Goal: Use online tool/utility: Utilize a website feature to perform a specific function

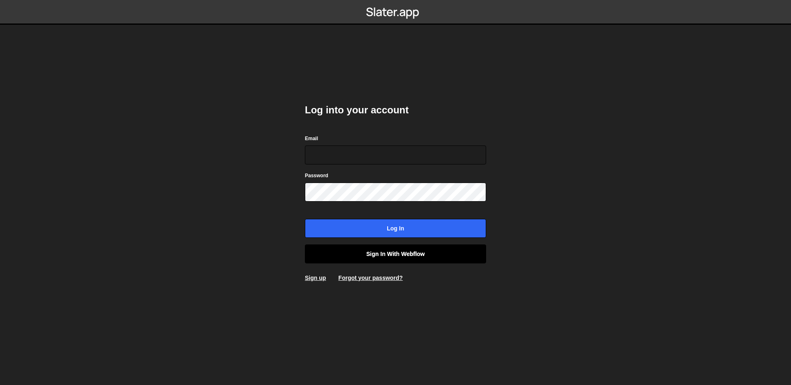
click at [389, 251] on link "Sign in with Webflow" at bounding box center [395, 253] width 181 height 19
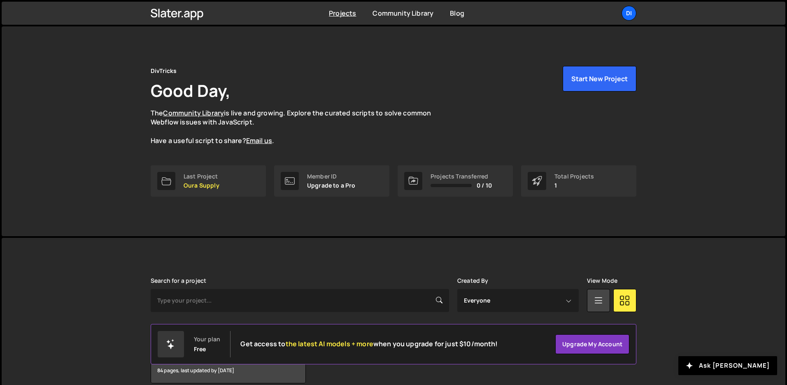
scroll to position [40, 0]
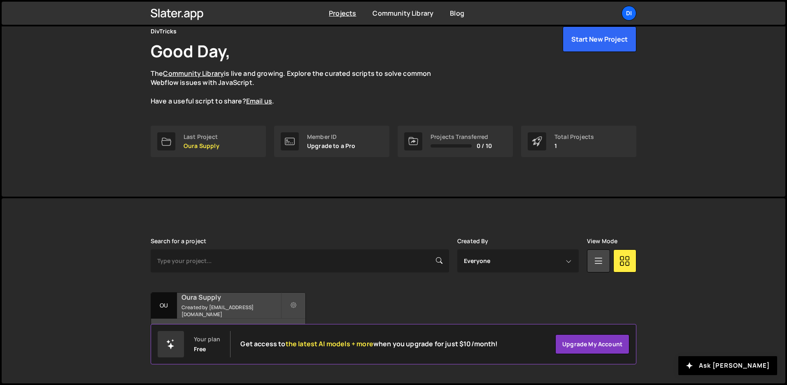
click at [231, 299] on h2 "Oura Supply" at bounding box center [231, 296] width 99 height 9
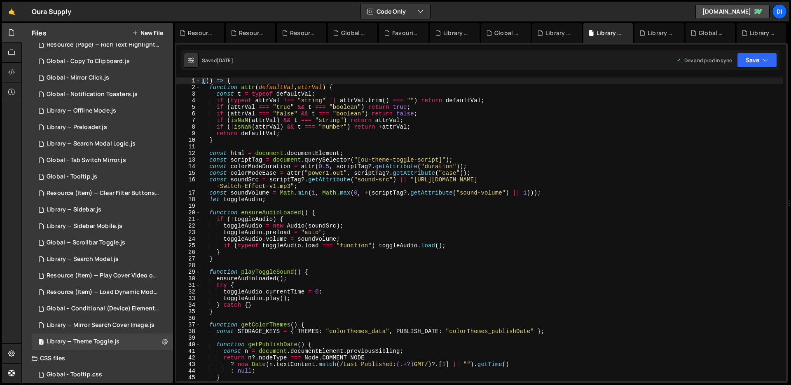
scroll to position [229, 0]
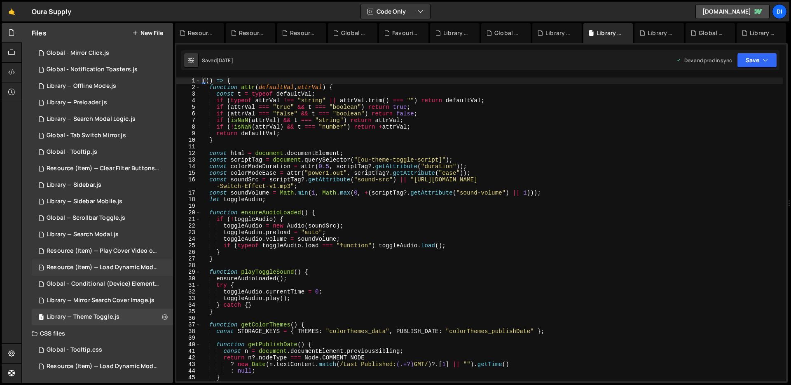
click at [125, 264] on div "Resource (Item) — Load Dynamic Modal (AJAX).js" at bounding box center [104, 267] width 114 height 7
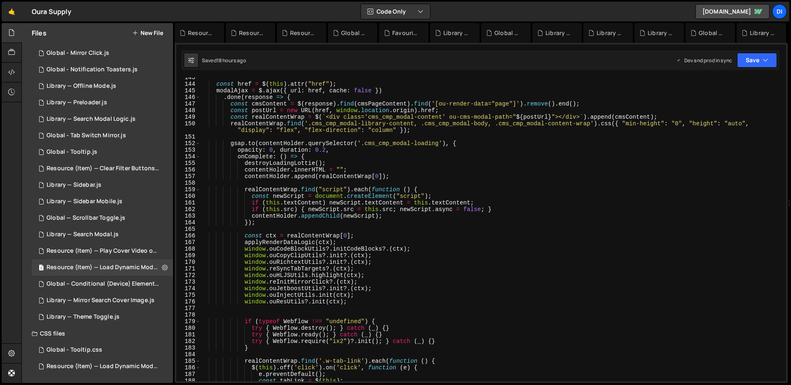
scroll to position [958, 0]
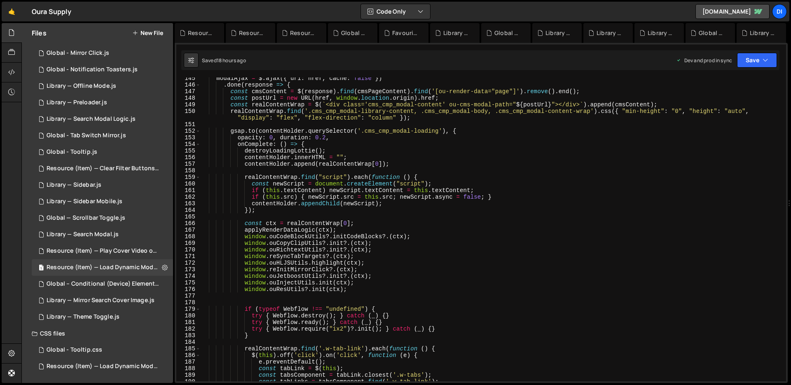
type textarea "window.ouResUtils?.init(ctx);"
click at [359, 289] on div "modalAjax = $ . ajax ({ url : href , cache : false }) . done ( response => { co…" at bounding box center [492, 233] width 582 height 317
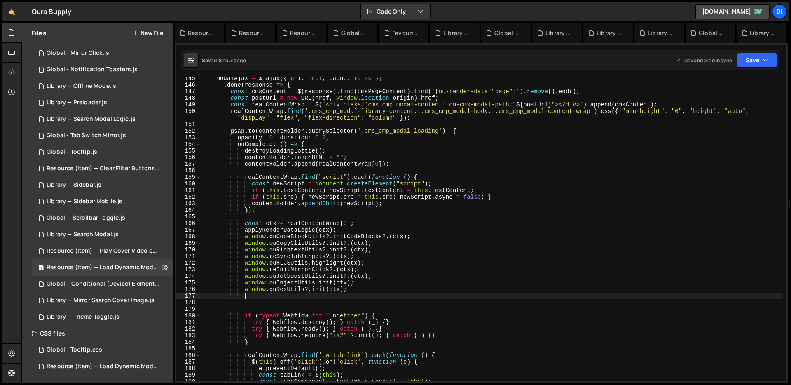
paste textarea
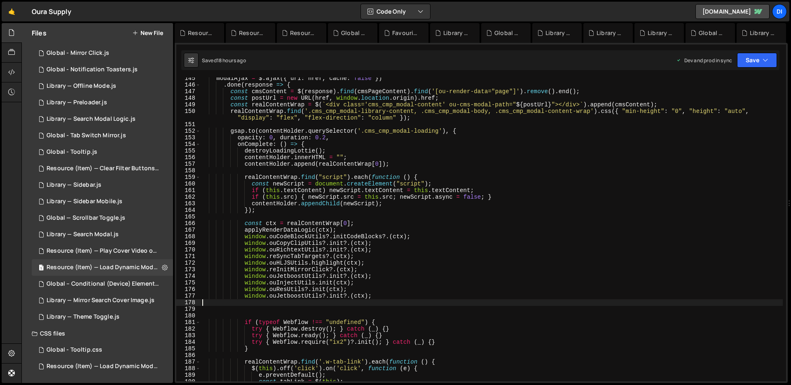
scroll to position [0, 0]
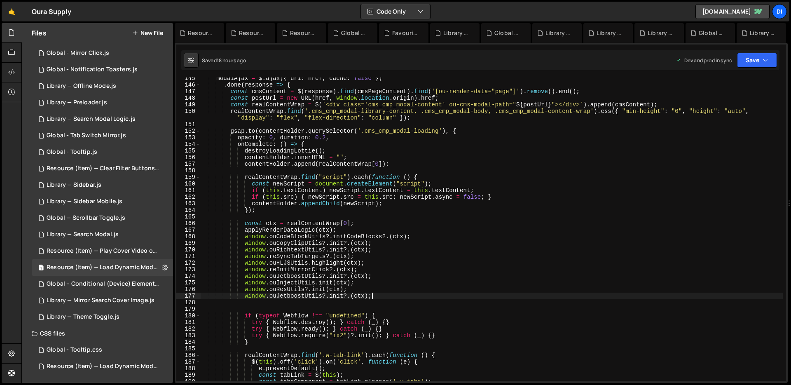
click at [402, 260] on div "modalAjax = $ . ajax ({ url : href , cache : false }) . done ( response => { co…" at bounding box center [492, 233] width 582 height 317
click at [304, 297] on div "modalAjax = $ . ajax ({ url : href , cache : false }) . done ( response => { co…" at bounding box center [492, 233] width 582 height 317
type textarea "window.ouJetboostUtils?.init?.(ctx);"
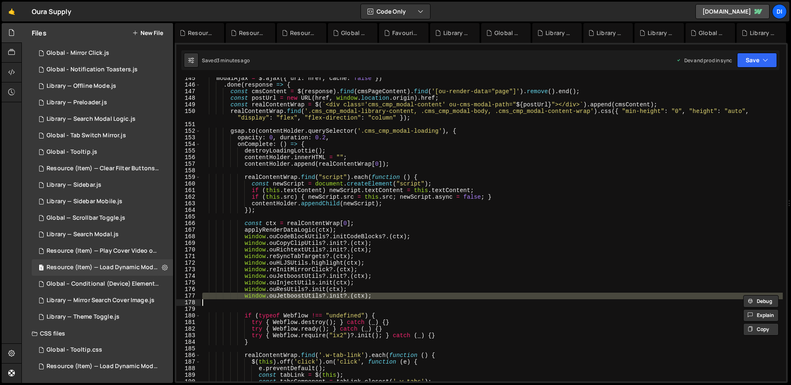
paste textarea
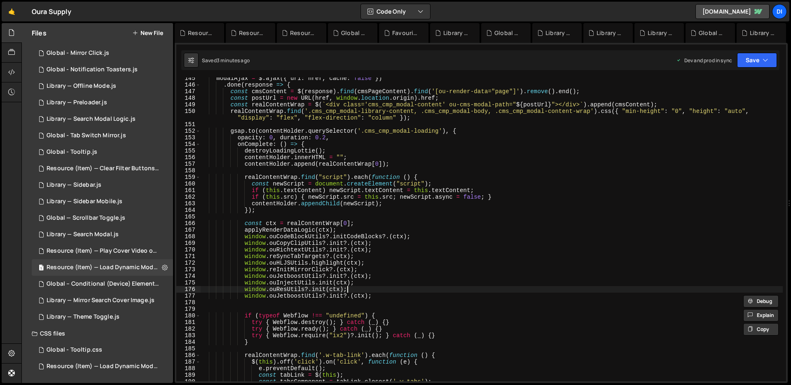
click at [381, 292] on div "modalAjax = $ . ajax ({ url : href , cache : false }) . done ( response => { co…" at bounding box center [492, 233] width 582 height 317
drag, startPoint x: 378, startPoint y: 295, endPoint x: 245, endPoint y: 295, distance: 132.6
click at [245, 295] on div "modalAjax = $ . ajax ({ url : href , cache : false }) . done ( response => { co…" at bounding box center [492, 233] width 582 height 317
paste textarea "await"
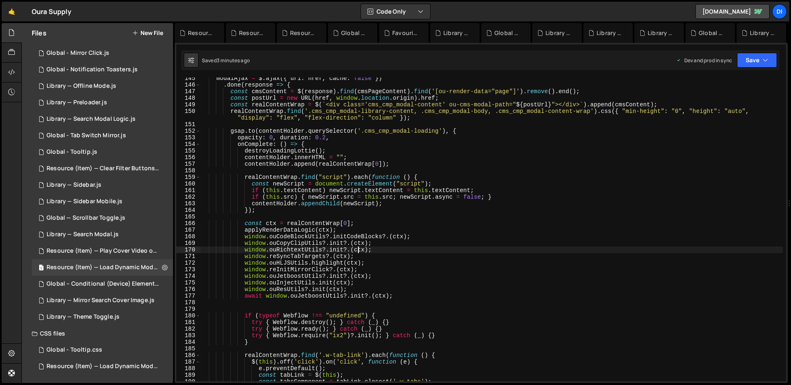
click at [359, 247] on div "modalAjax = $ . ajax ({ url : href , cache : false }) . done ( response => { co…" at bounding box center [492, 233] width 582 height 317
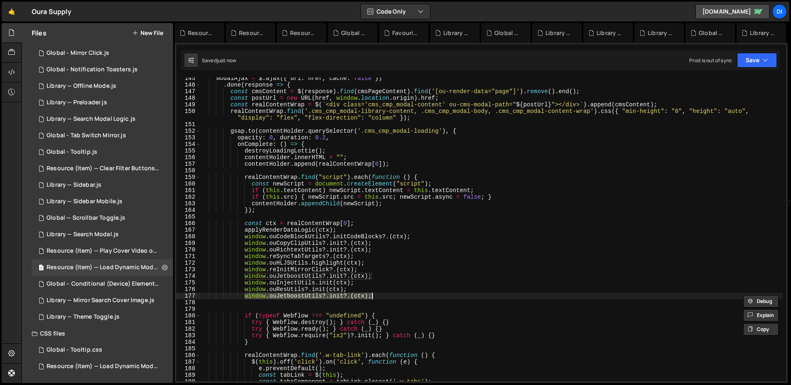
click at [342, 167] on div "modalAjax = $ . ajax ({ url : href , cache : false }) . done ( response => { co…" at bounding box center [492, 233] width 582 height 317
drag, startPoint x: 245, startPoint y: 295, endPoint x: 373, endPoint y: 295, distance: 128.5
click at [373, 295] on div "modalAjax = $ . ajax ({ url : href , cache : false }) . done ( response => { co…" at bounding box center [492, 233] width 582 height 317
click at [379, 294] on div "modalAjax = $ . ajax ({ url : href , cache : false }) . done ( response => { co…" at bounding box center [492, 228] width 582 height 303
drag, startPoint x: 379, startPoint y: 294, endPoint x: 247, endPoint y: 296, distance: 131.8
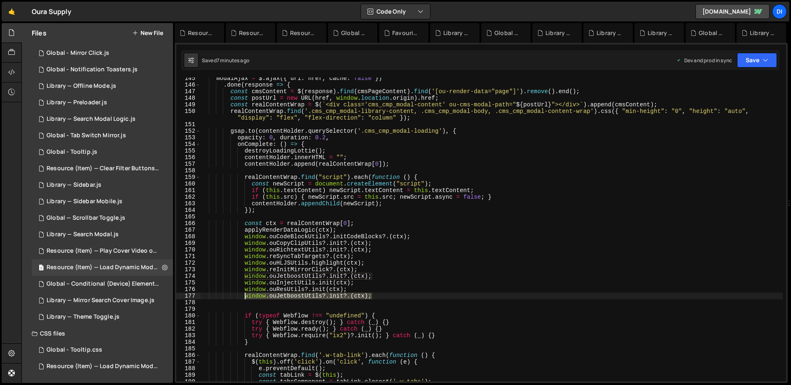
click at [247, 296] on div "modalAjax = $ . ajax ({ url : href , cache : false }) . done ( response => { co…" at bounding box center [492, 233] width 582 height 317
paste textarea
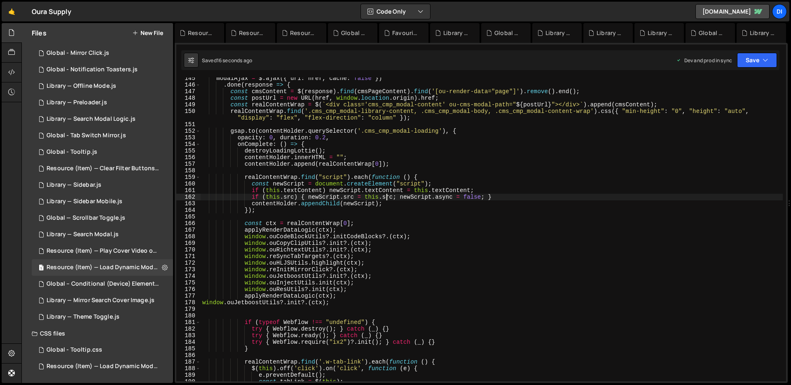
click at [385, 194] on div "modalAjax = $ . ajax ({ url : href , cache : false }) . done ( response => { co…" at bounding box center [492, 233] width 582 height 317
type textarea "window.ouJetboostUtils?.init?.(ctx);"
